Goal: Information Seeking & Learning: Learn about a topic

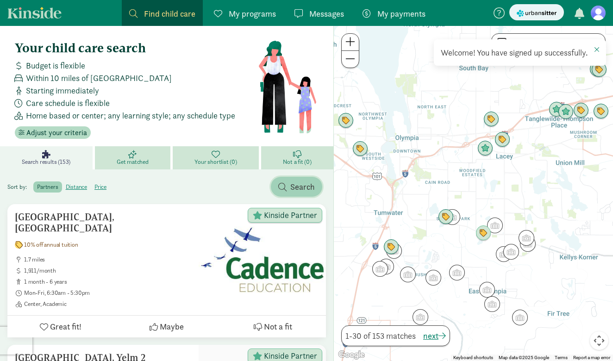
click at [305, 187] on span "Search" at bounding box center [302, 187] width 25 height 12
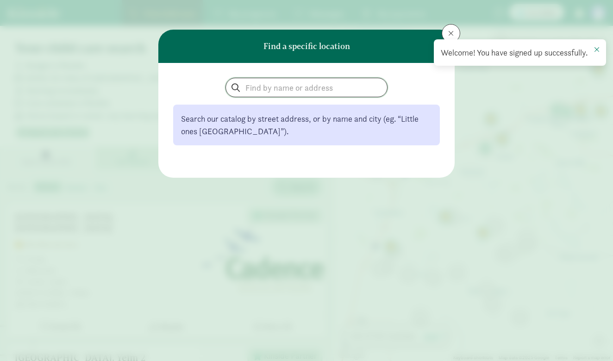
click at [288, 92] on input "search" at bounding box center [306, 87] width 161 height 19
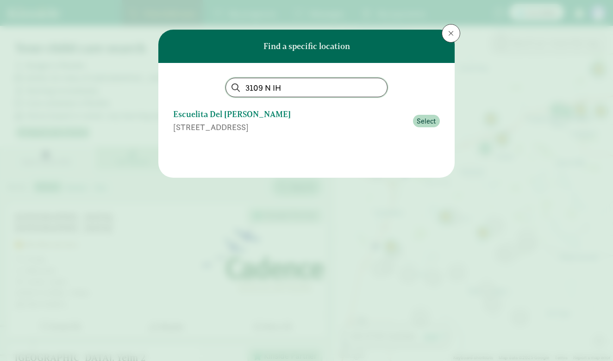
type input "3109 N IH"
click at [222, 124] on div "3109 And 3205 N Ih 35, Austin, TX" at bounding box center [290, 127] width 234 height 12
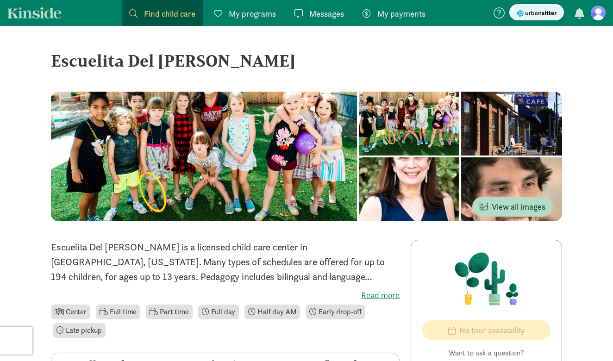
click at [161, 17] on span "Find child care" at bounding box center [169, 13] width 51 height 12
